Goal: Information Seeking & Learning: Learn about a topic

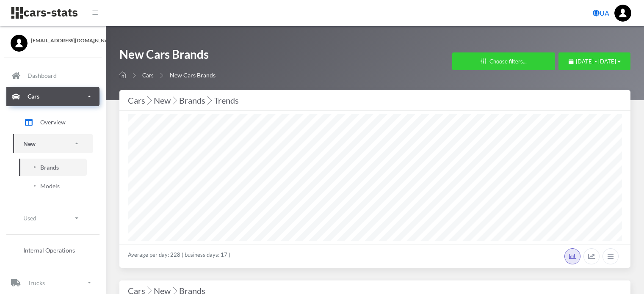
select select "25"
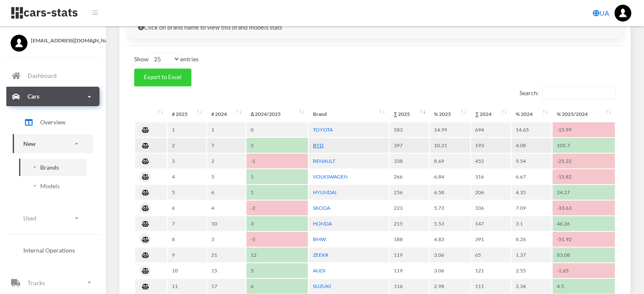
click at [318, 145] on link "BYD" at bounding box center [318, 145] width 11 height 6
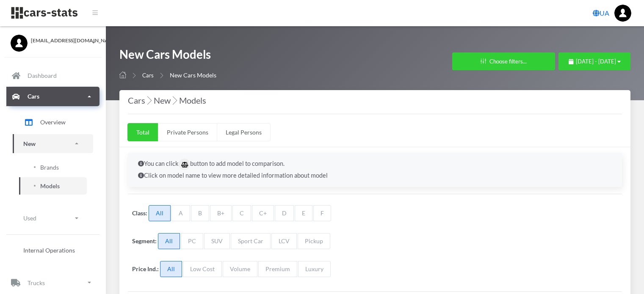
select select "25"
select select "BYD"
click at [576, 61] on span "[DATE] - [DATE]" at bounding box center [596, 61] width 40 height 7
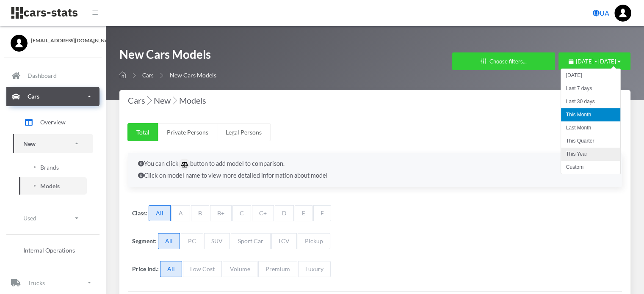
click at [573, 152] on li "This Year" at bounding box center [590, 154] width 59 height 13
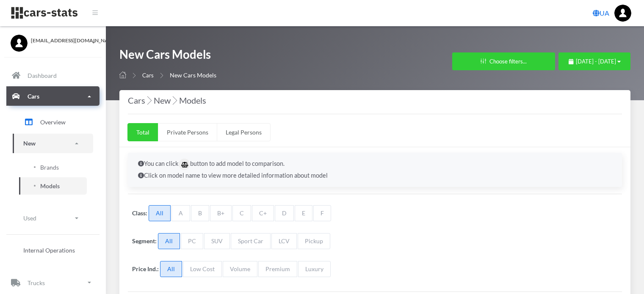
select select "25"
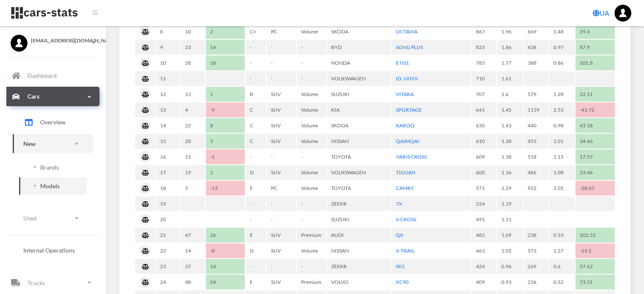
scroll to position [466, 0]
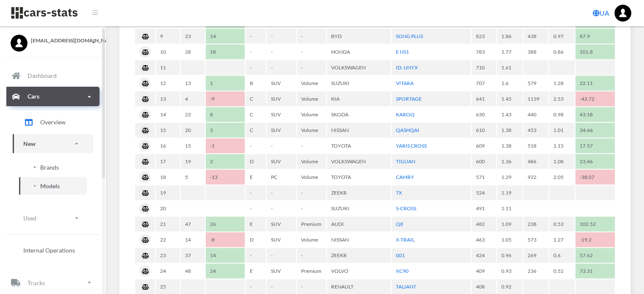
click at [51, 167] on span "Brands" at bounding box center [49, 167] width 19 height 9
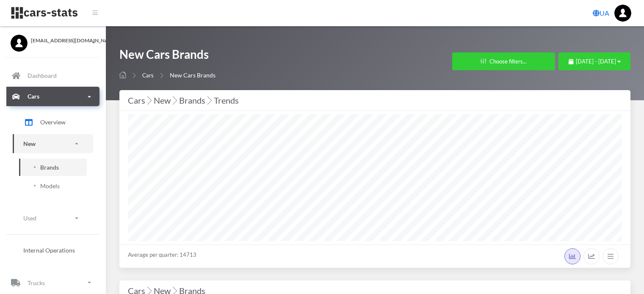
select select "25"
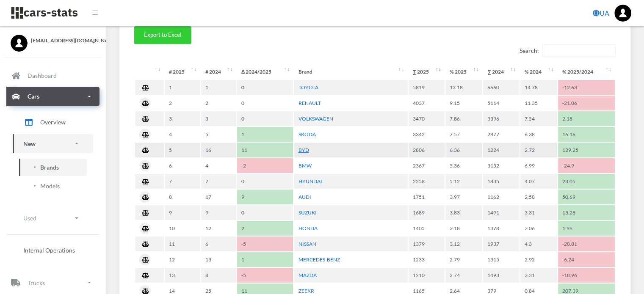
click at [298, 147] on link "BYD" at bounding box center [303, 150] width 11 height 6
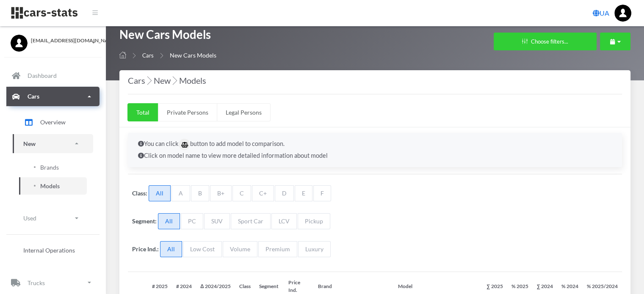
select select "25"
select select "BYD"
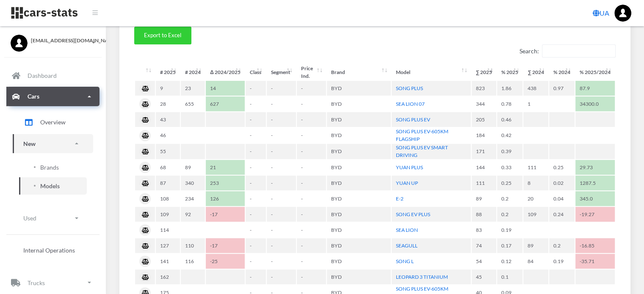
scroll to position [339, 0]
